Goal: Task Accomplishment & Management: Manage account settings

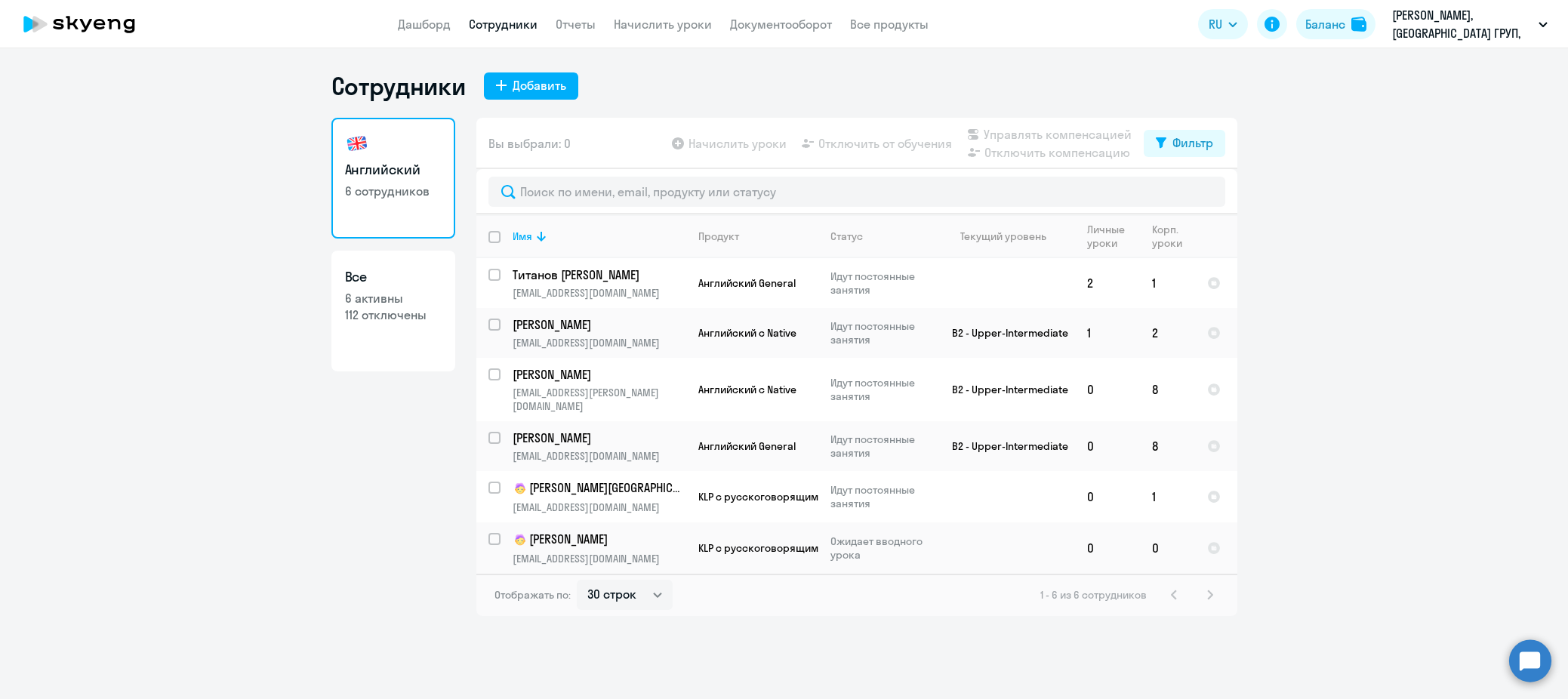
select select "30"
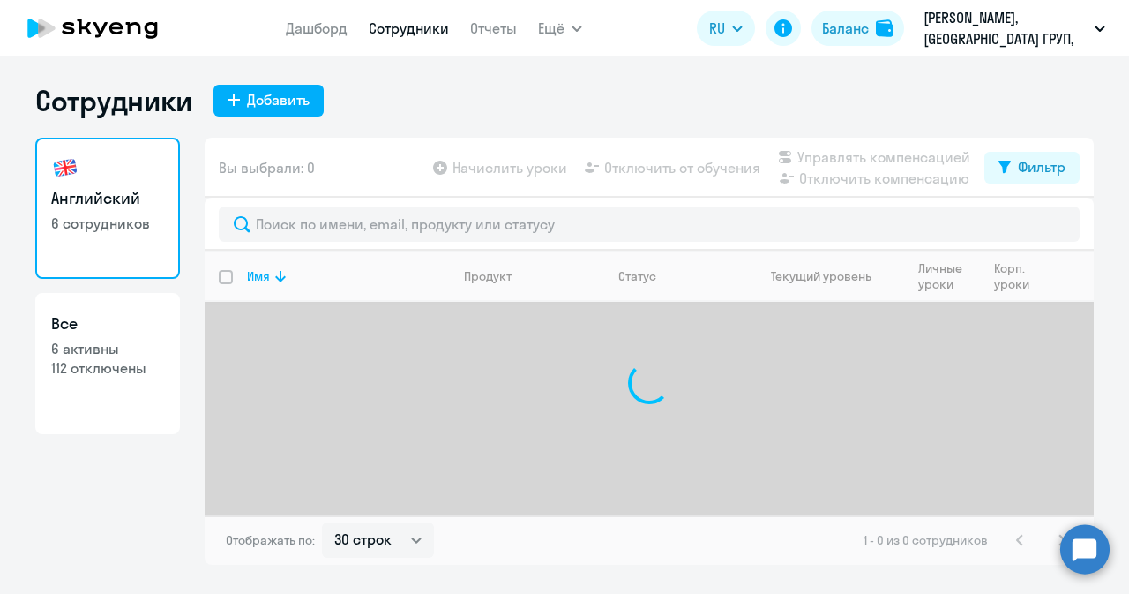
select select "30"
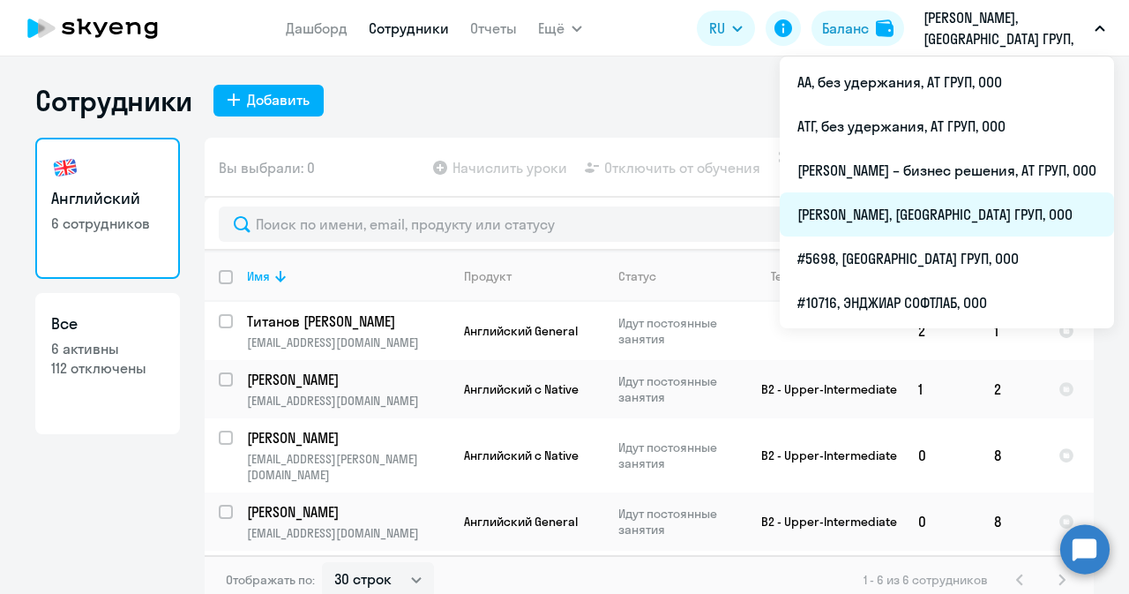
click at [837, 211] on li "[PERSON_NAME], [GEOGRAPHIC_DATA] ГРУП, ООО" at bounding box center [947, 214] width 334 height 44
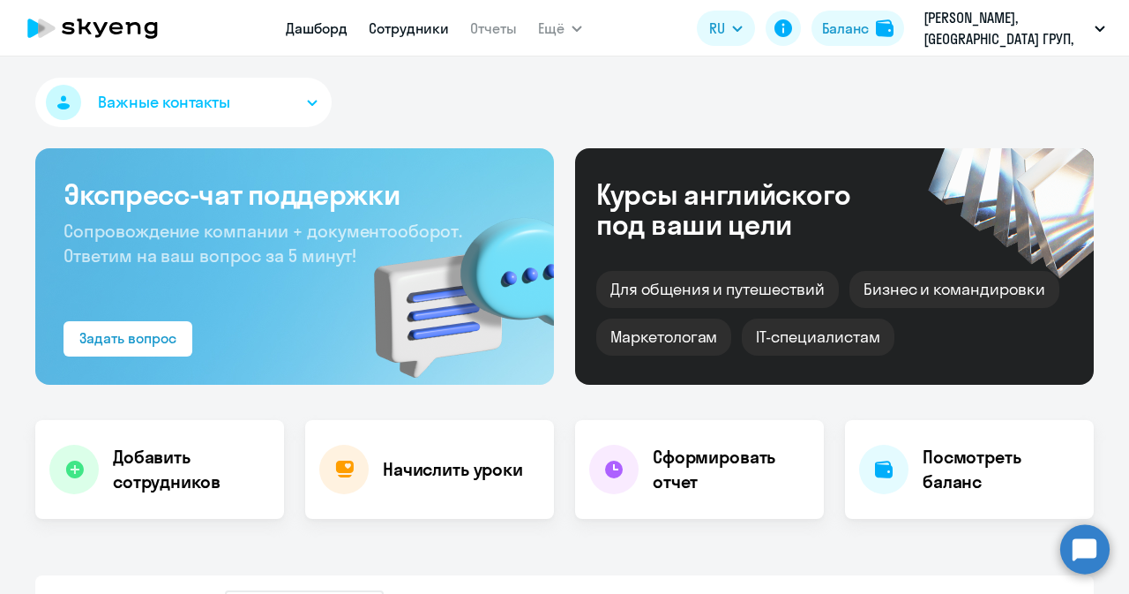
click at [394, 28] on link "Сотрудники" at bounding box center [409, 28] width 80 height 18
select select "30"
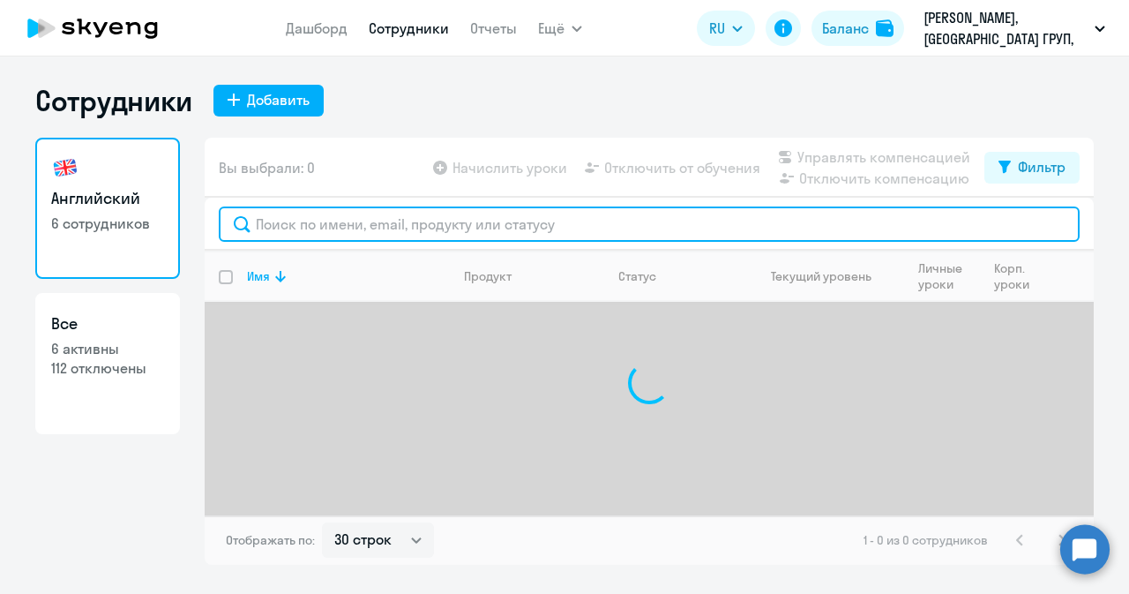
click at [366, 220] on input "text" at bounding box center [649, 223] width 861 height 35
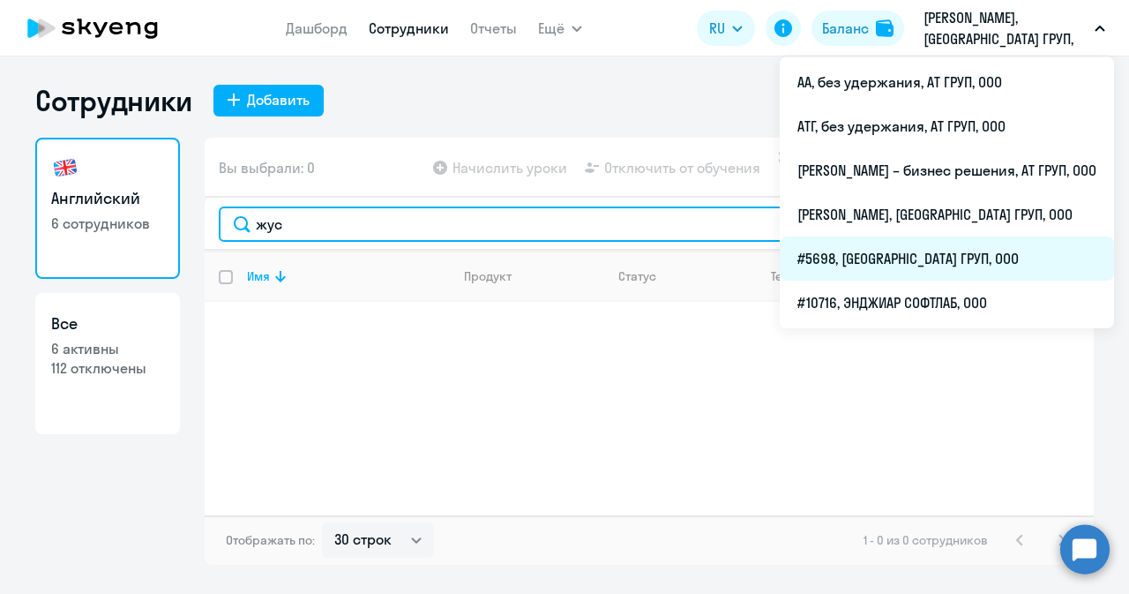
type input "жус"
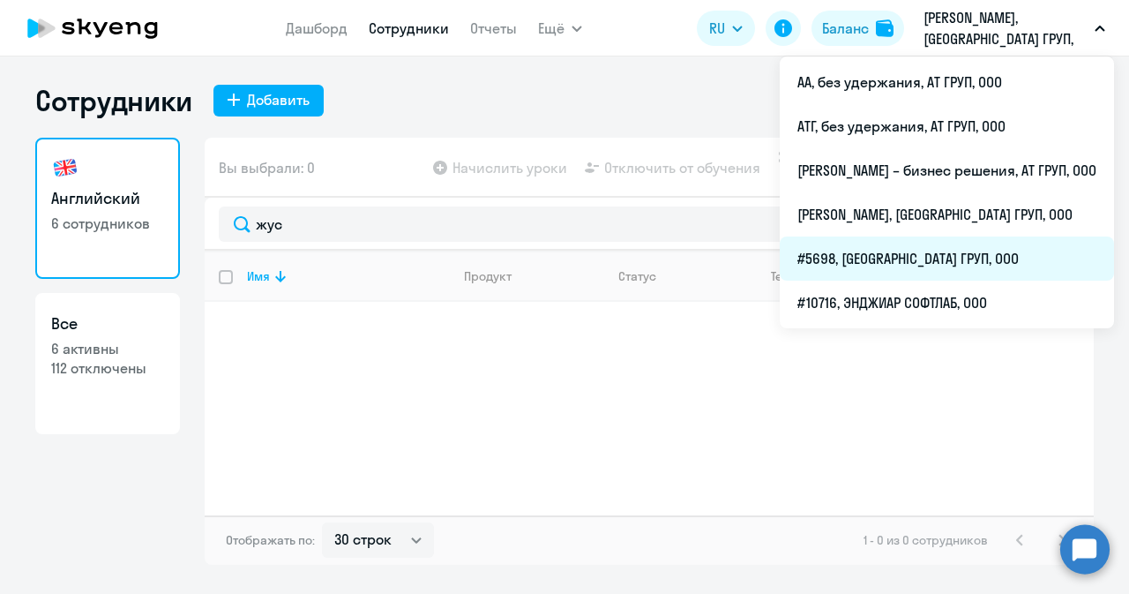
click at [826, 251] on li "#5698, АТ ГРУП, ООО" at bounding box center [947, 258] width 334 height 44
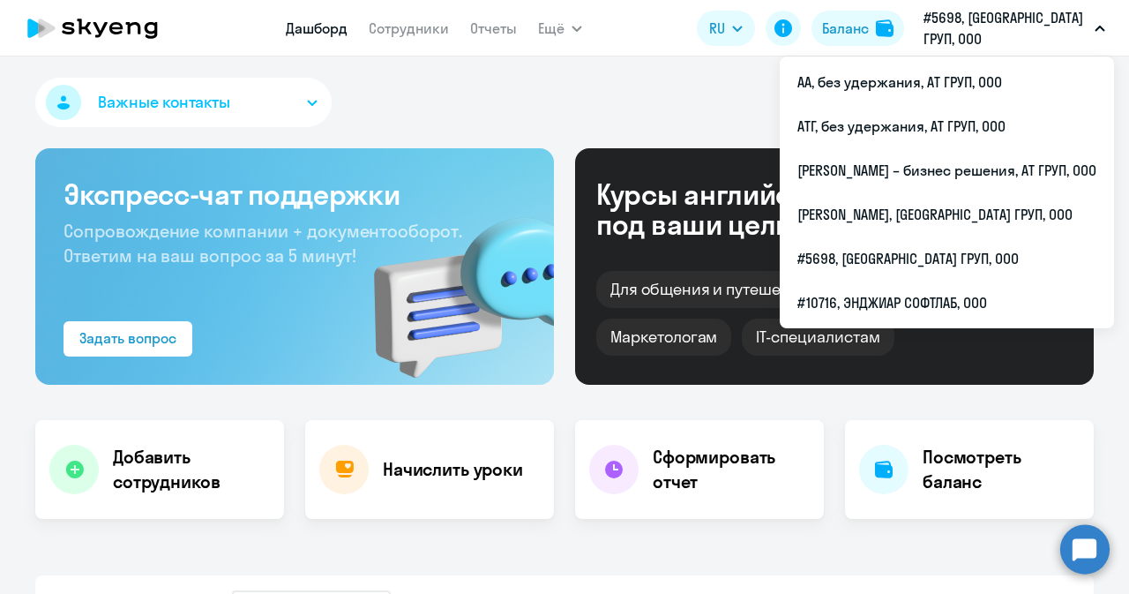
click at [1011, 34] on p "#5698, АТ ГРУП, ООО" at bounding box center [1006, 28] width 164 height 42
click at [1027, 34] on p "#5698, АТ ГРУП, ООО" at bounding box center [1006, 28] width 164 height 42
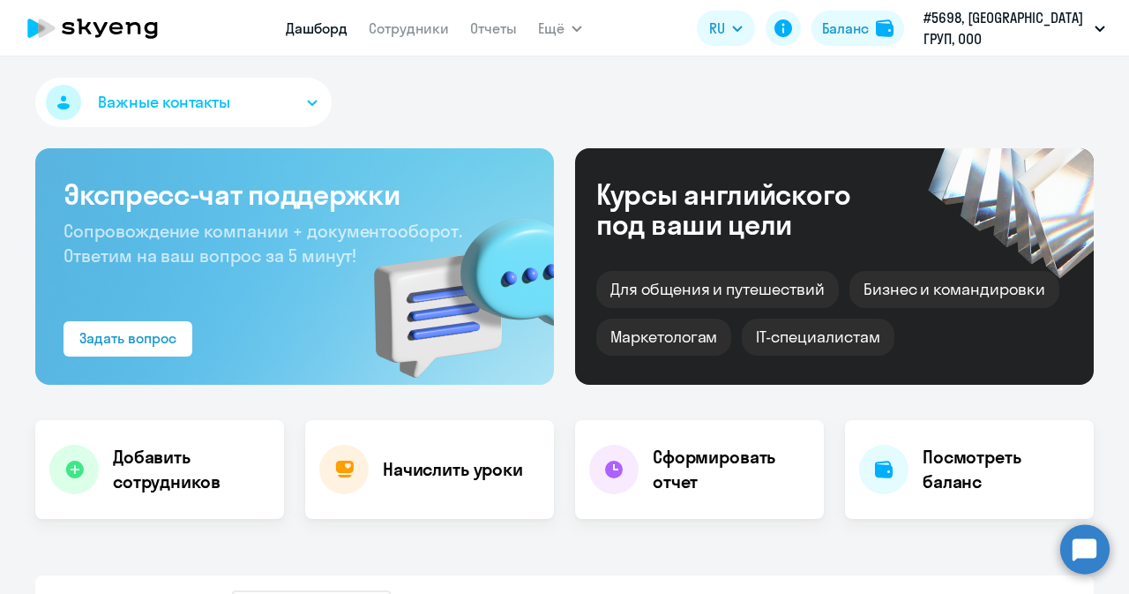
click at [976, 33] on p "#5698, АТ ГРУП, ООО" at bounding box center [1006, 28] width 164 height 42
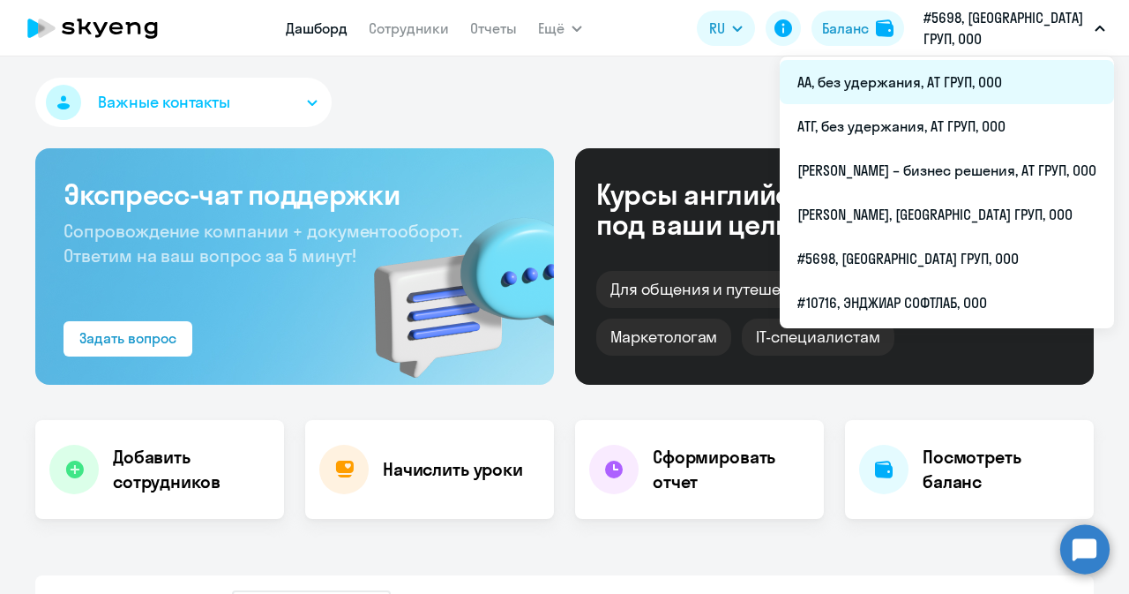
click at [838, 82] on li "АА, без удержания, АТ ГРУП, ООО" at bounding box center [947, 82] width 334 height 44
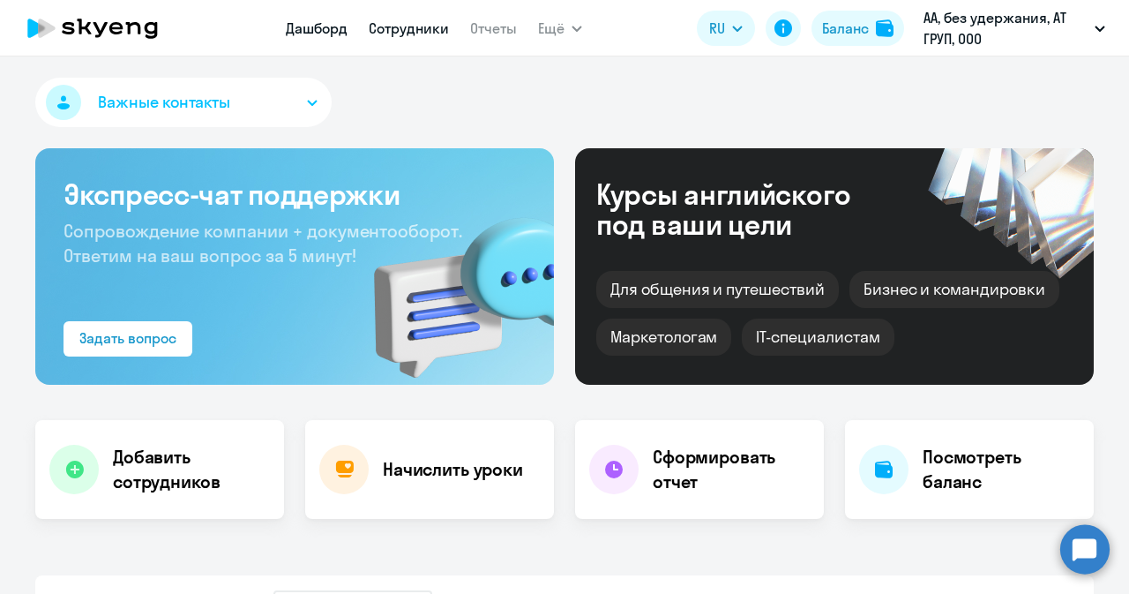
click at [438, 26] on link "Сотрудники" at bounding box center [409, 28] width 80 height 18
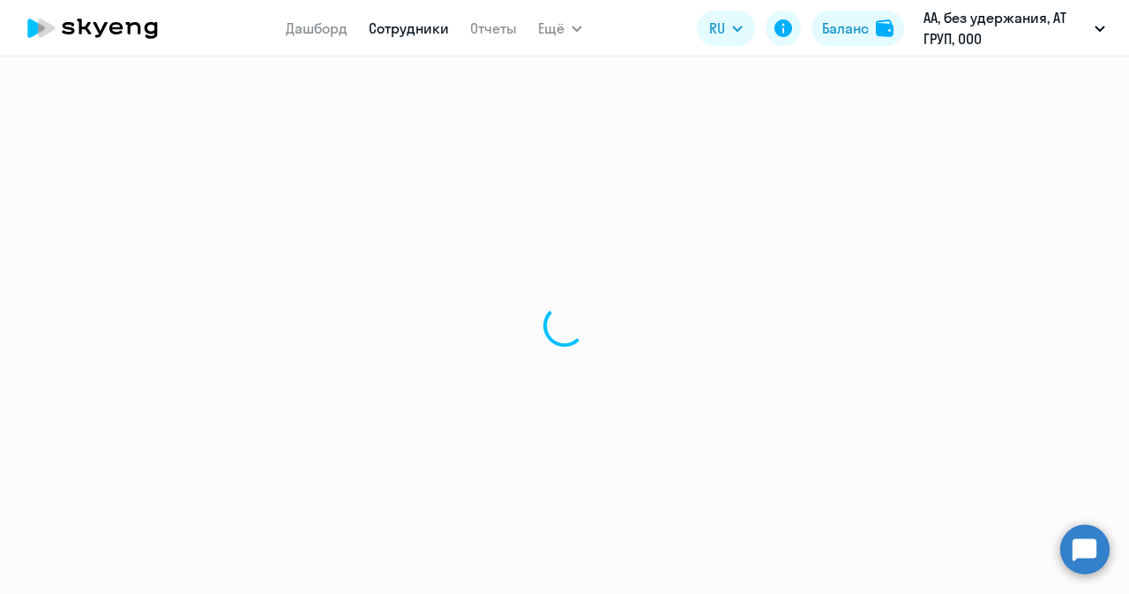
select select "30"
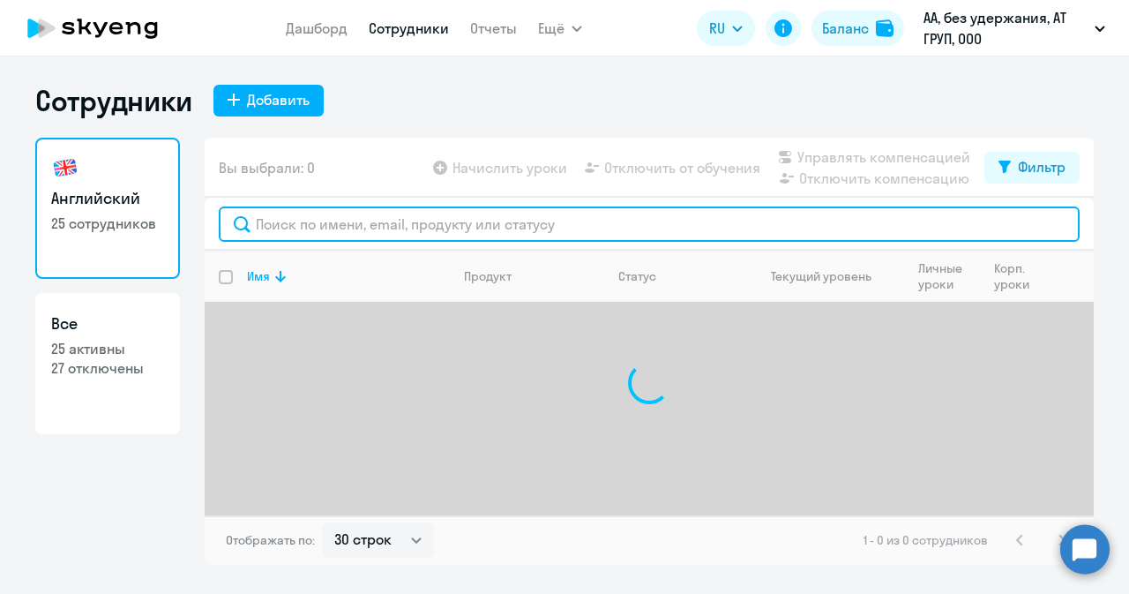
click at [379, 225] on input "text" at bounding box center [649, 223] width 861 height 35
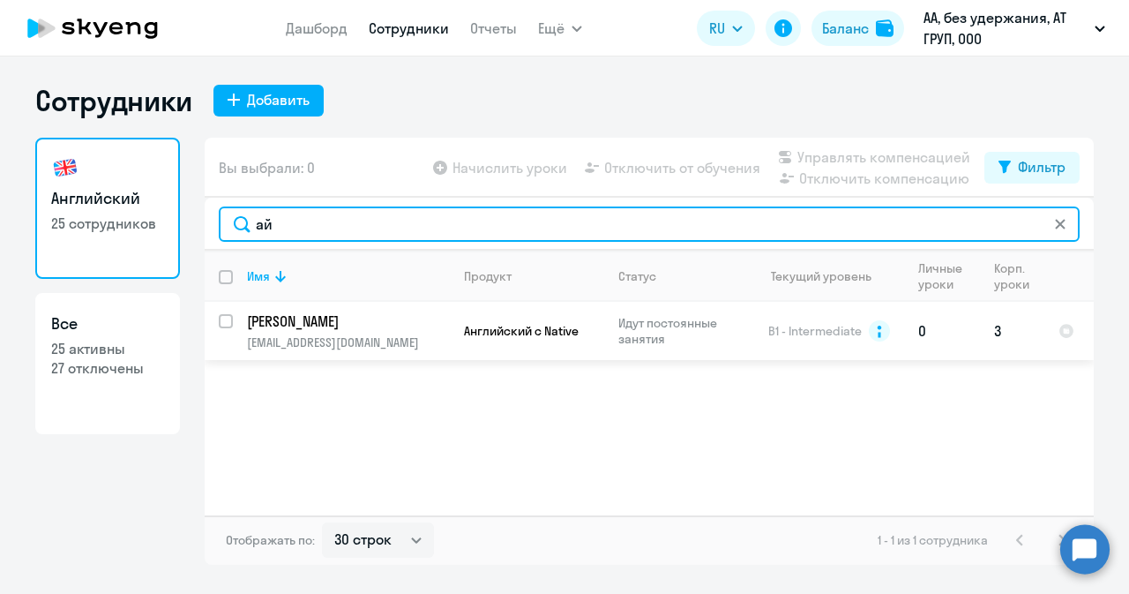
type input "ай"
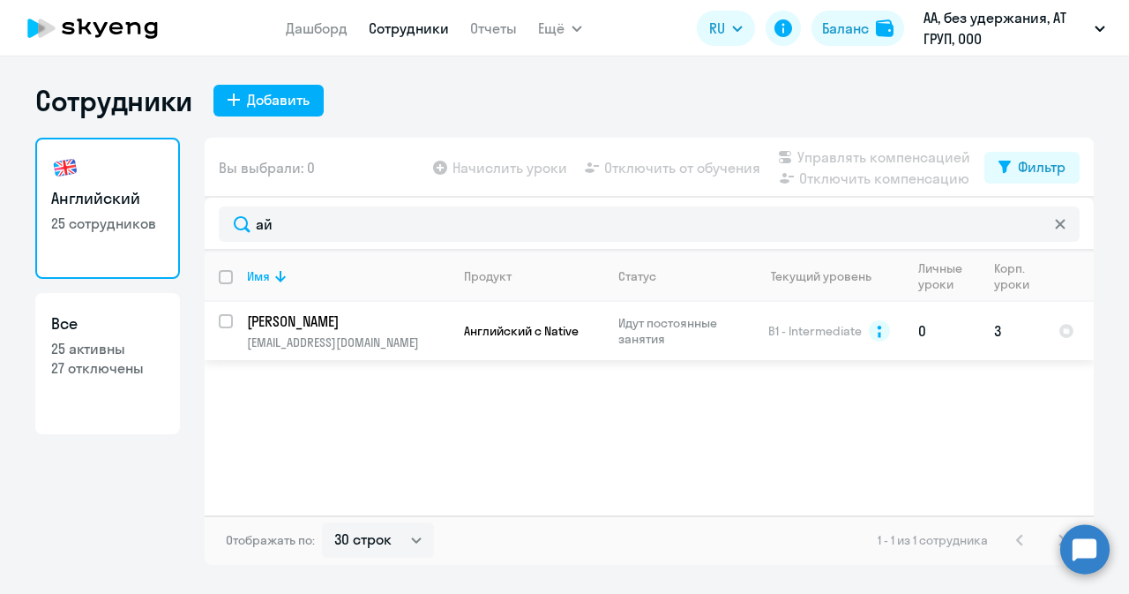
click at [229, 323] on input "select row 107119" at bounding box center [236, 331] width 35 height 35
checkbox input "true"
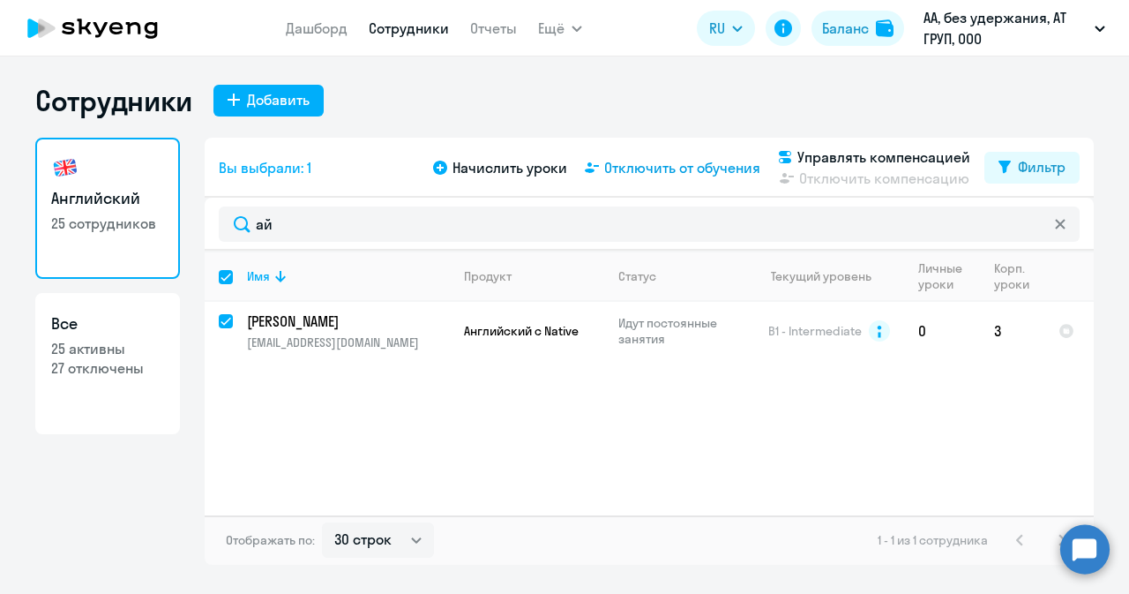
click at [672, 170] on span "Отключить от обучения" at bounding box center [682, 167] width 156 height 21
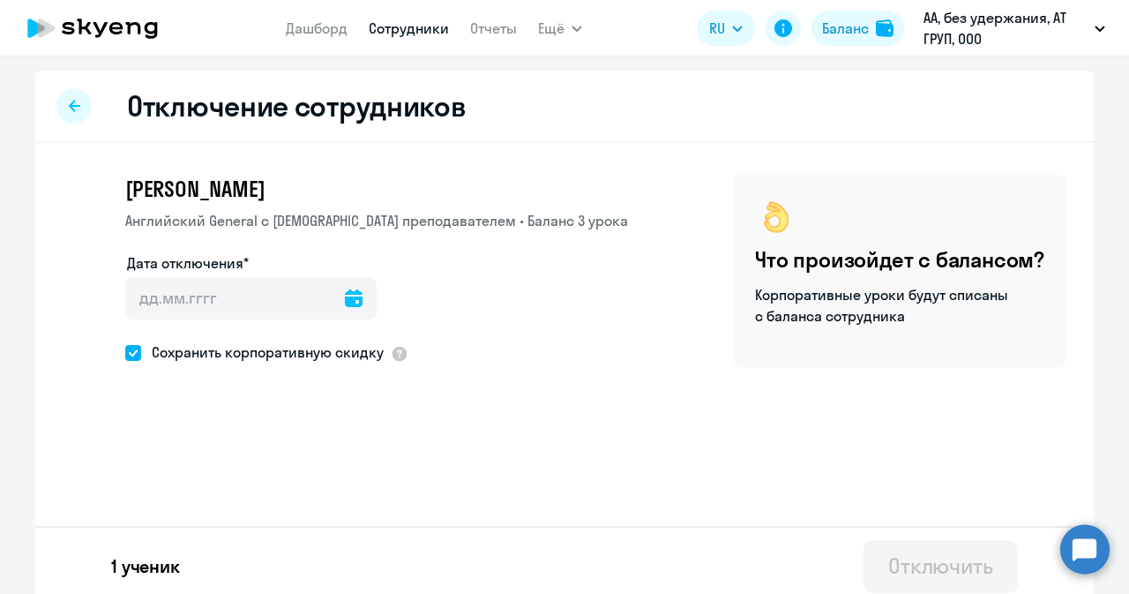
click at [345, 301] on icon at bounding box center [354, 298] width 18 height 18
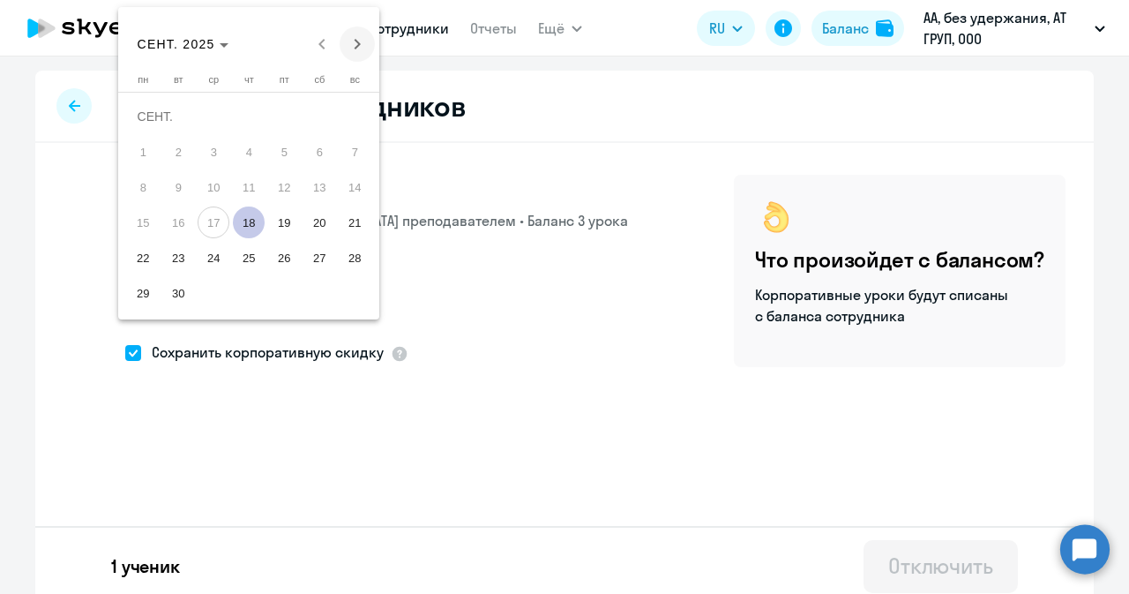
click at [352, 41] on span "Next month" at bounding box center [357, 43] width 35 height 35
click at [221, 153] on span "1" at bounding box center [214, 152] width 32 height 32
type input "01.10.2025"
type input "1.10.2025"
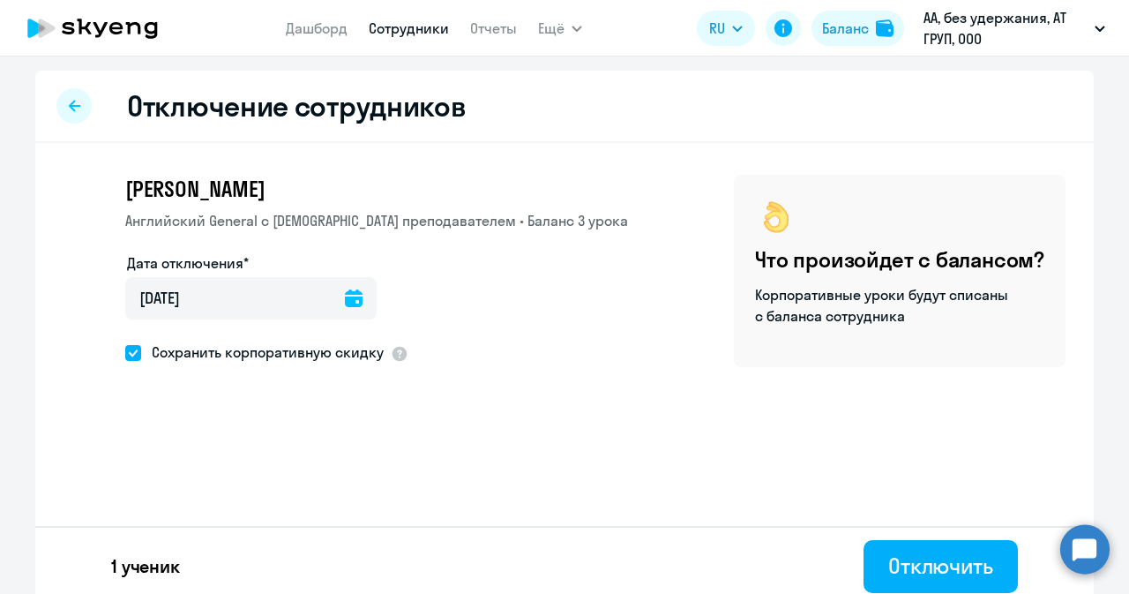
click at [266, 359] on span "Сохранить корпоративную скидку" at bounding box center [262, 351] width 243 height 21
click at [125, 353] on input "Сохранить корпоративную скидку" at bounding box center [124, 352] width 1 height 1
click at [266, 359] on span "Сохранить корпоративную скидку" at bounding box center [262, 351] width 243 height 21
click at [125, 353] on input "Сохранить корпоративную скидку" at bounding box center [124, 352] width 1 height 1
checkbox input "true"
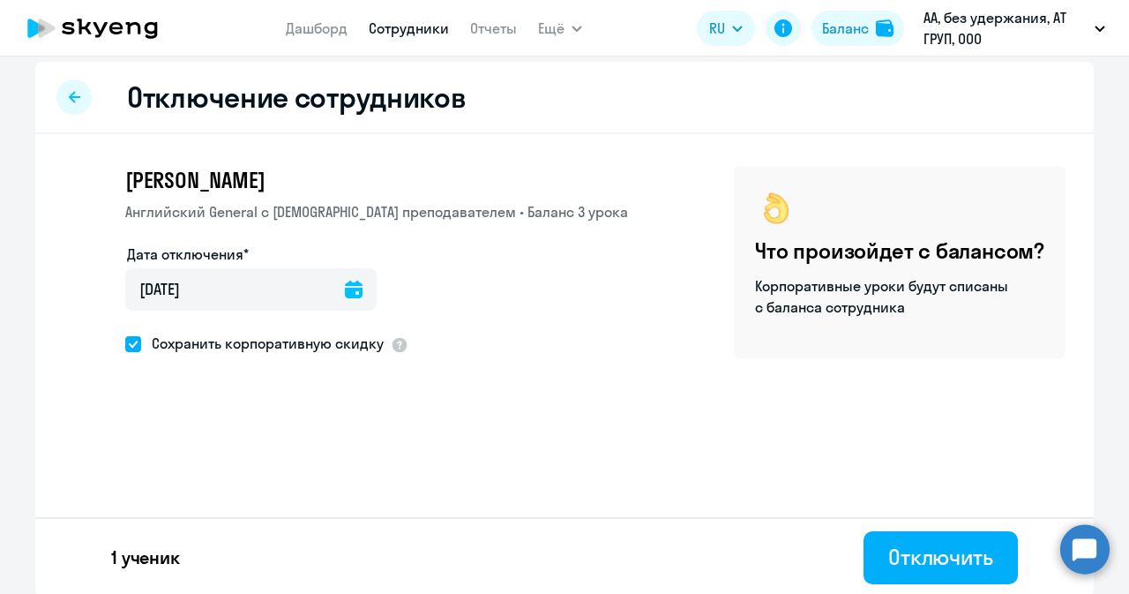
scroll to position [11, 0]
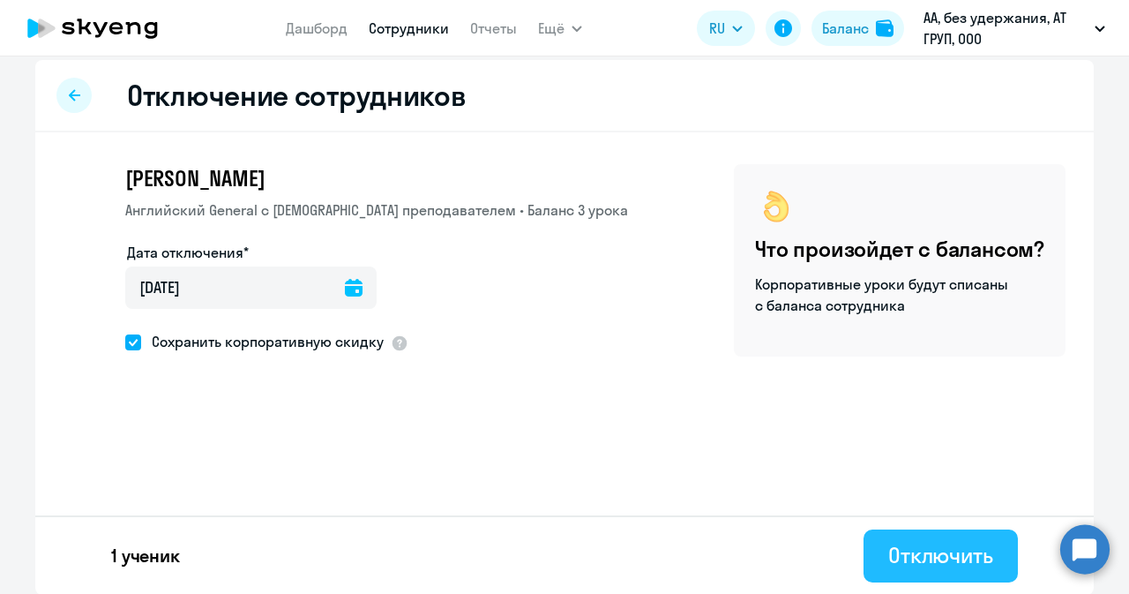
click at [953, 554] on div "Отключить" at bounding box center [940, 555] width 105 height 28
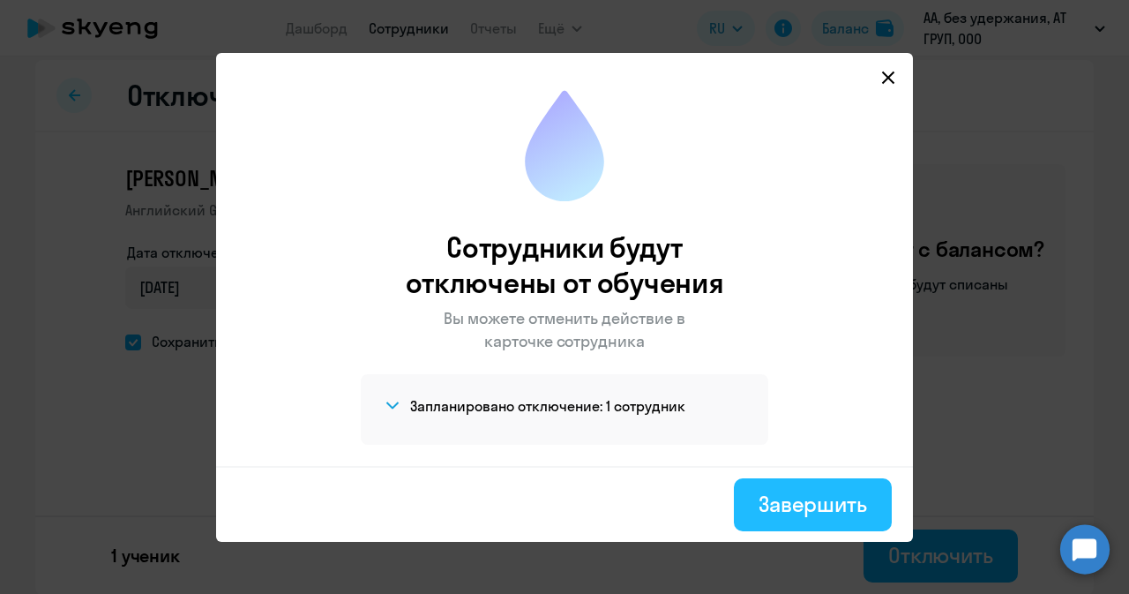
click at [819, 502] on div "Завершить" at bounding box center [813, 504] width 109 height 28
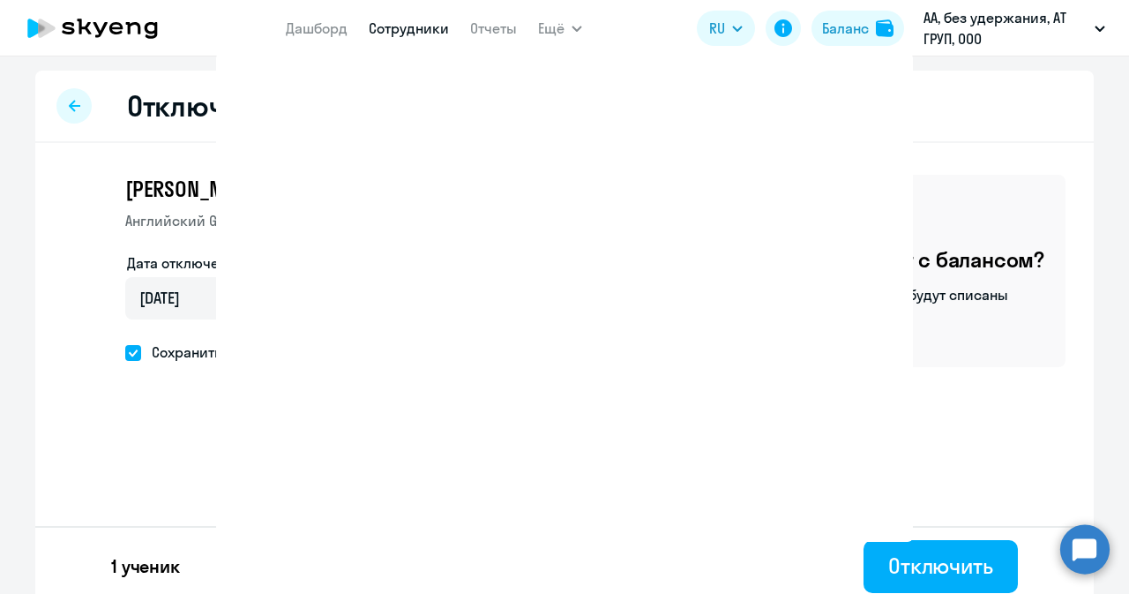
select select "30"
